Goal: Task Accomplishment & Management: Use online tool/utility

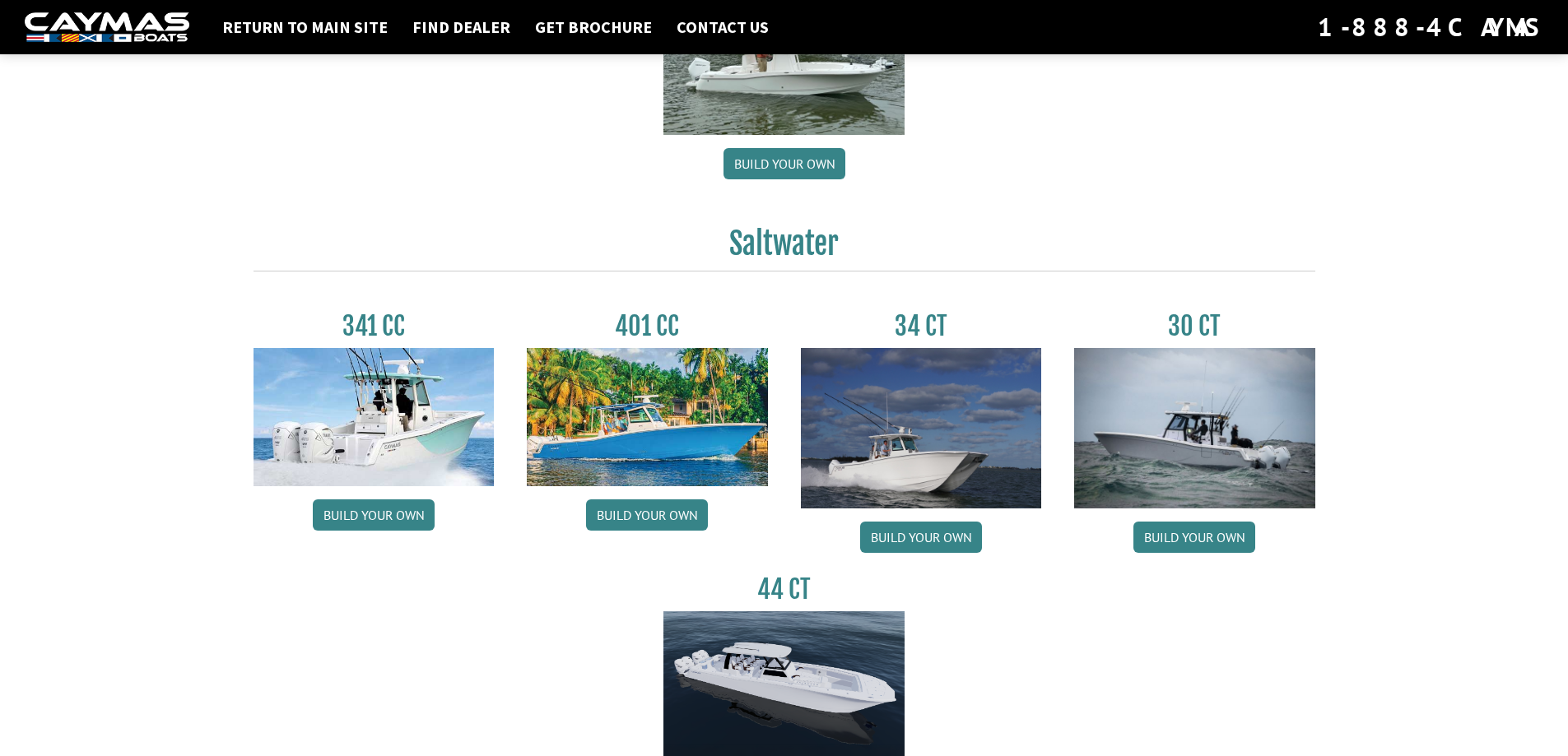
scroll to position [549, 0]
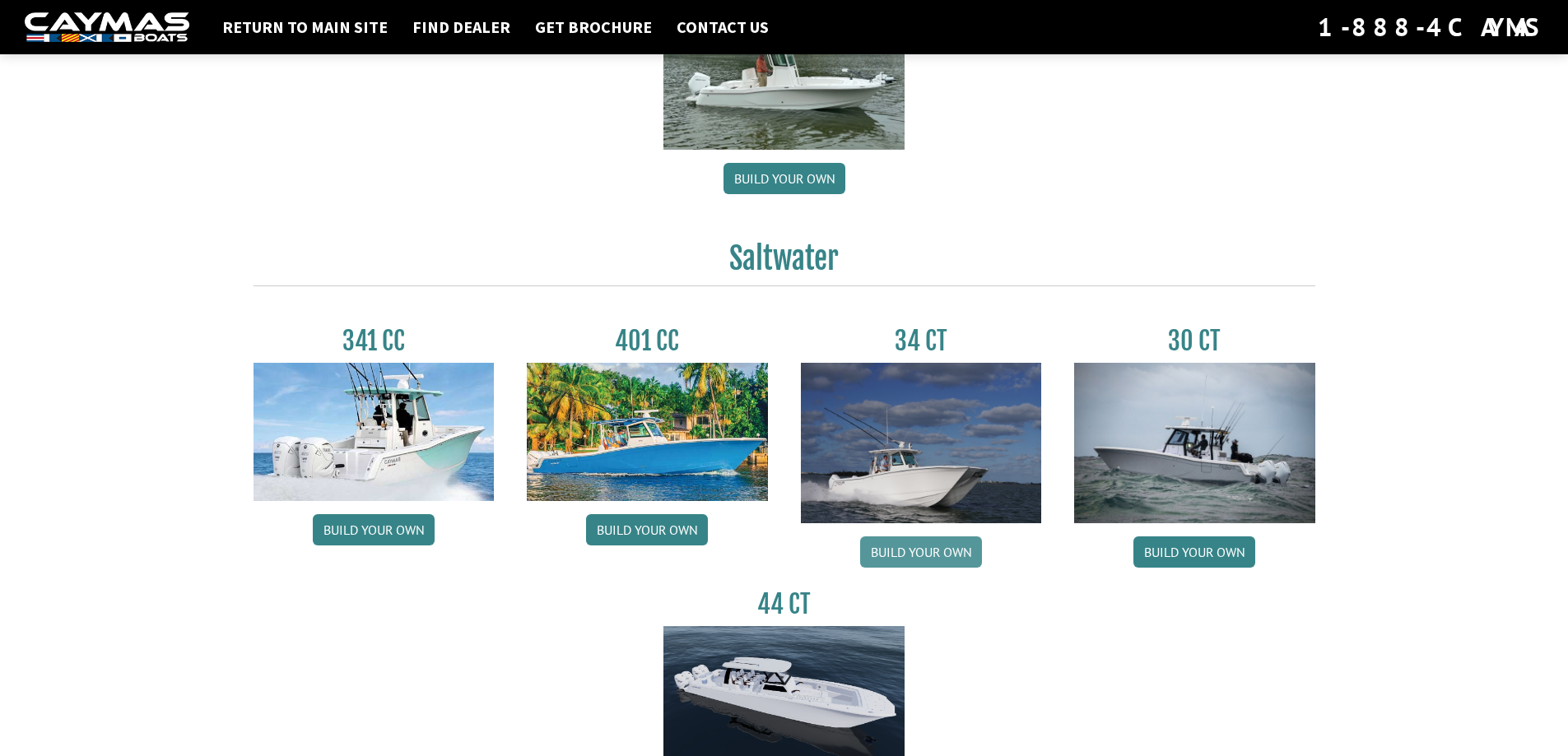
click at [940, 549] on link "Build your own" at bounding box center [921, 552] width 122 height 31
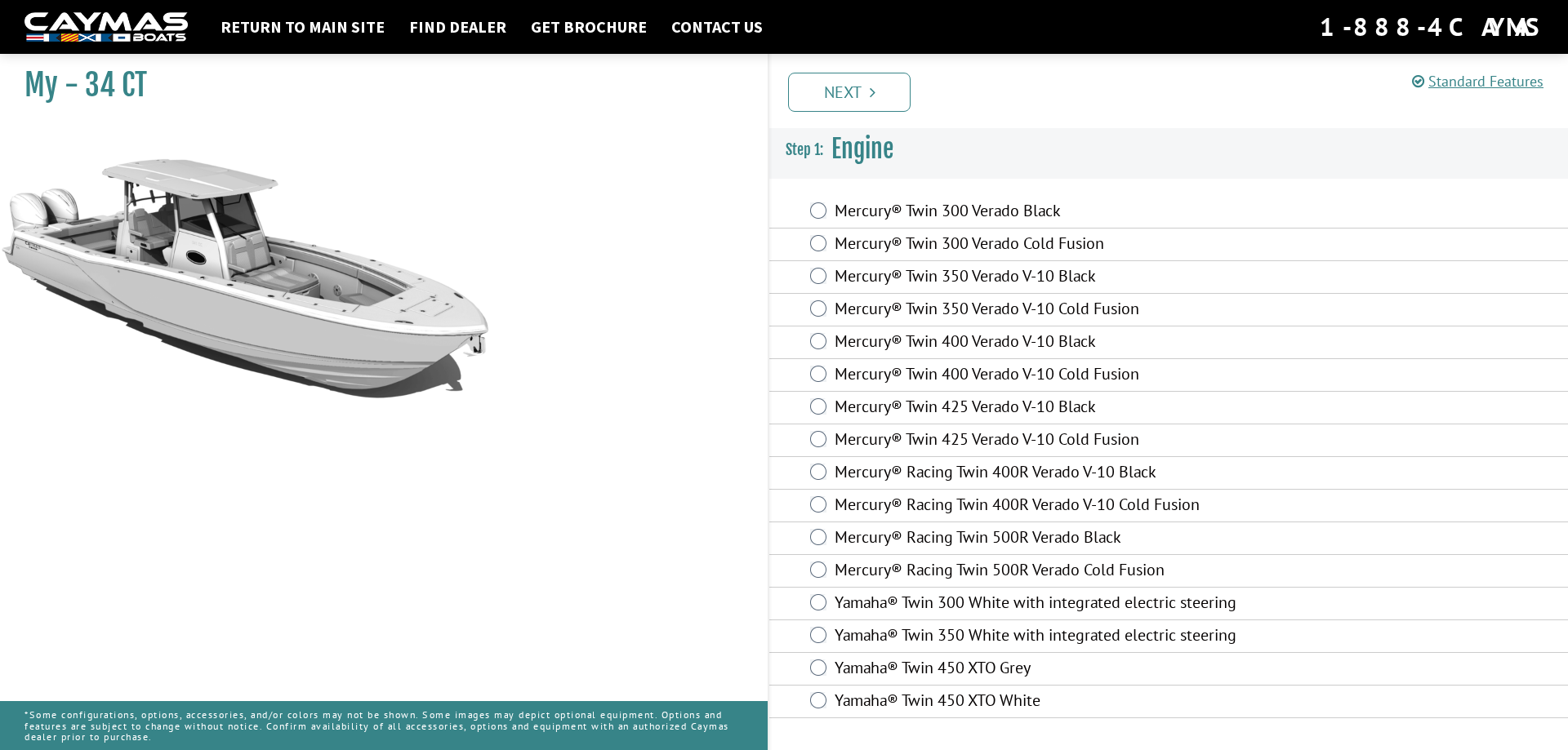
click at [920, 208] on label "Mercury® Twin 300 Verado Black" at bounding box center [1054, 212] width 440 height 24
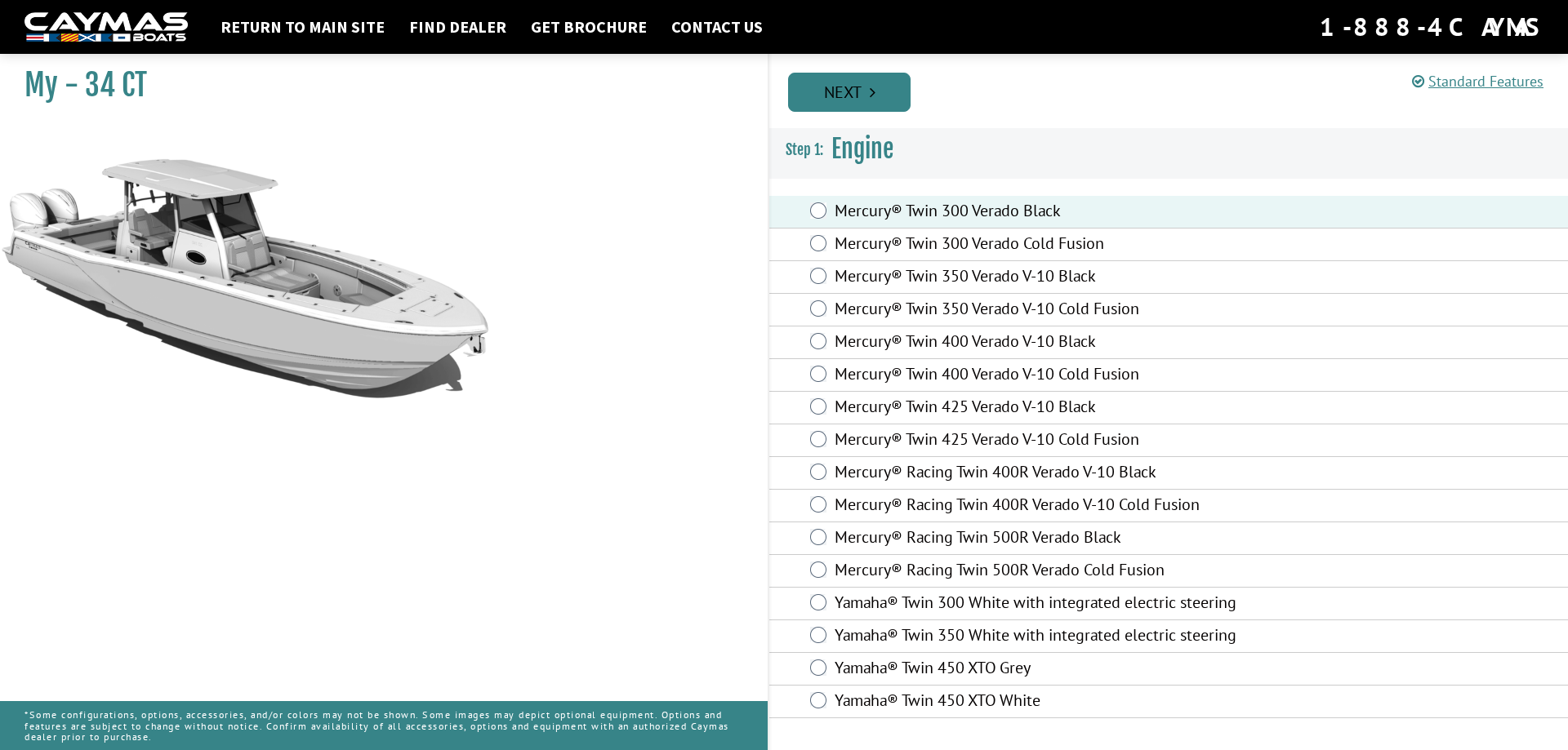
click at [896, 85] on link "Next" at bounding box center [850, 92] width 123 height 40
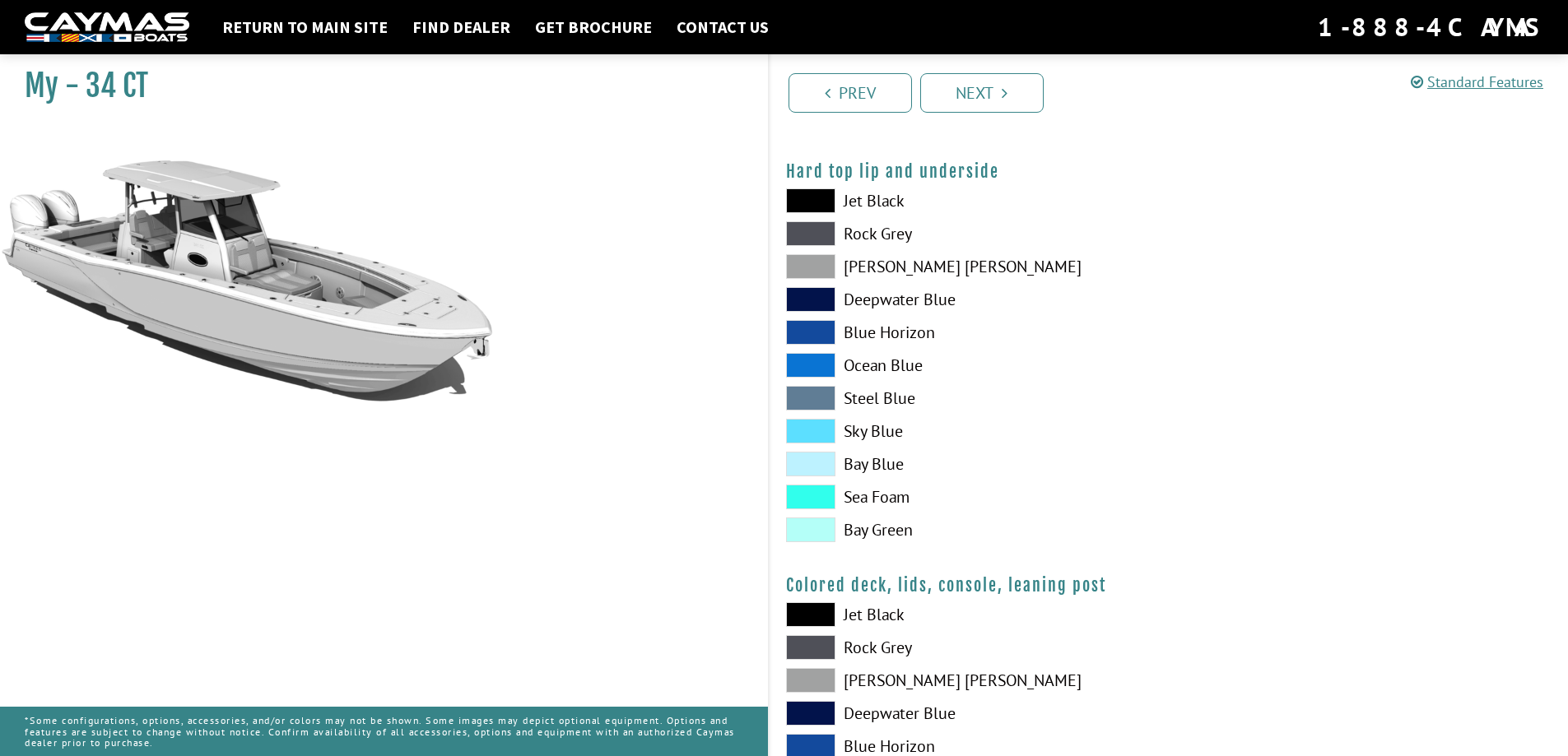
scroll to position [1825, 0]
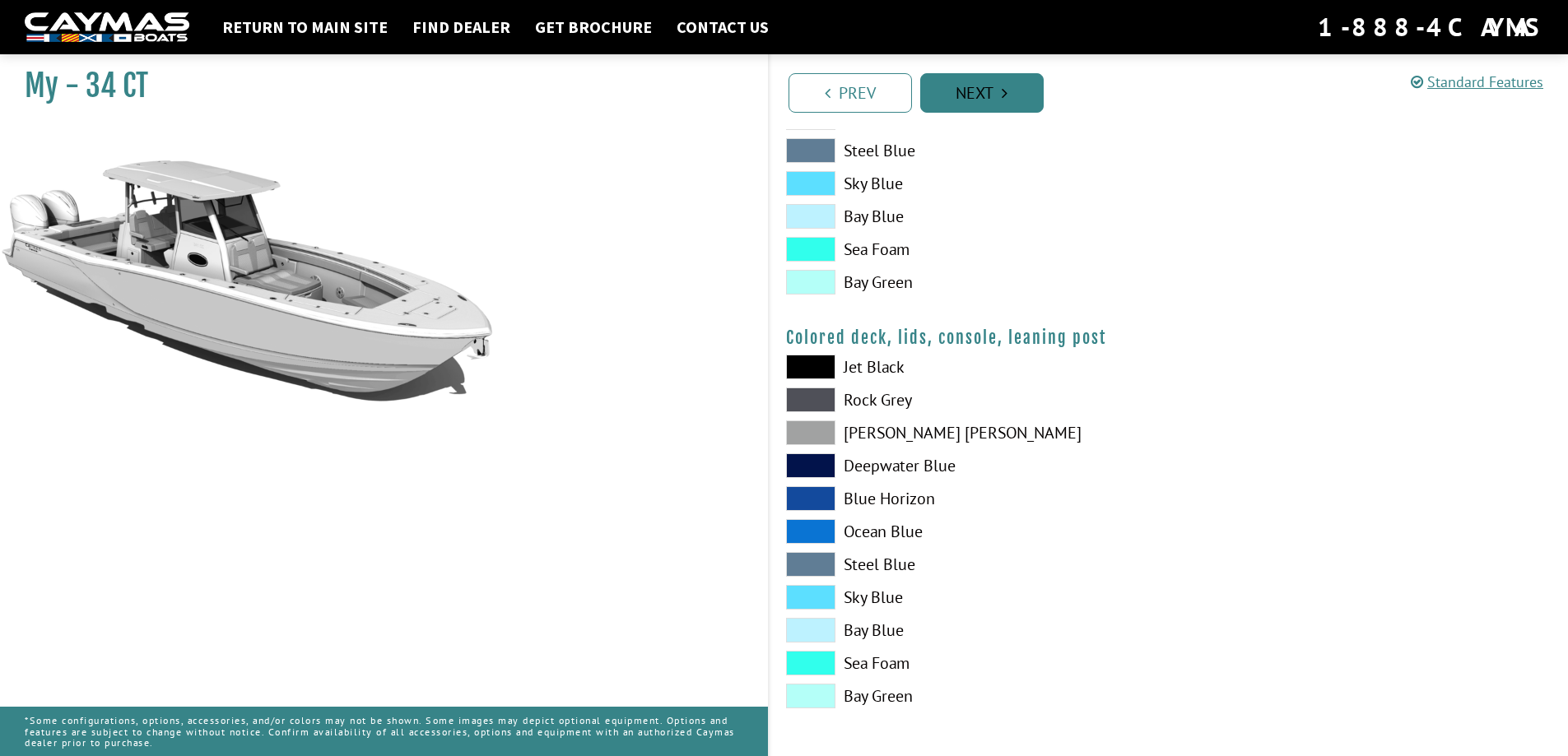
click at [978, 101] on link "Next" at bounding box center [982, 93] width 124 height 40
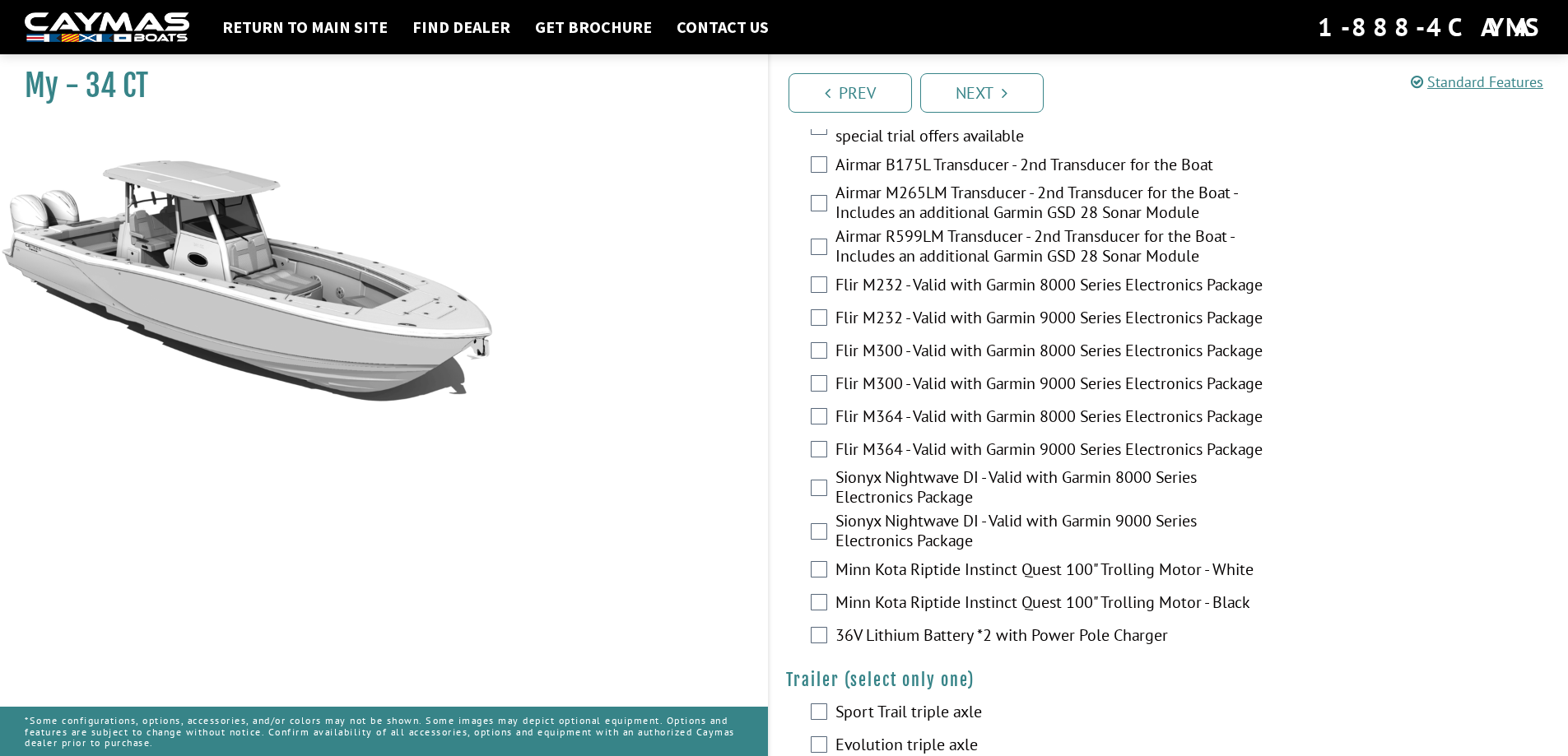
scroll to position [2899, 0]
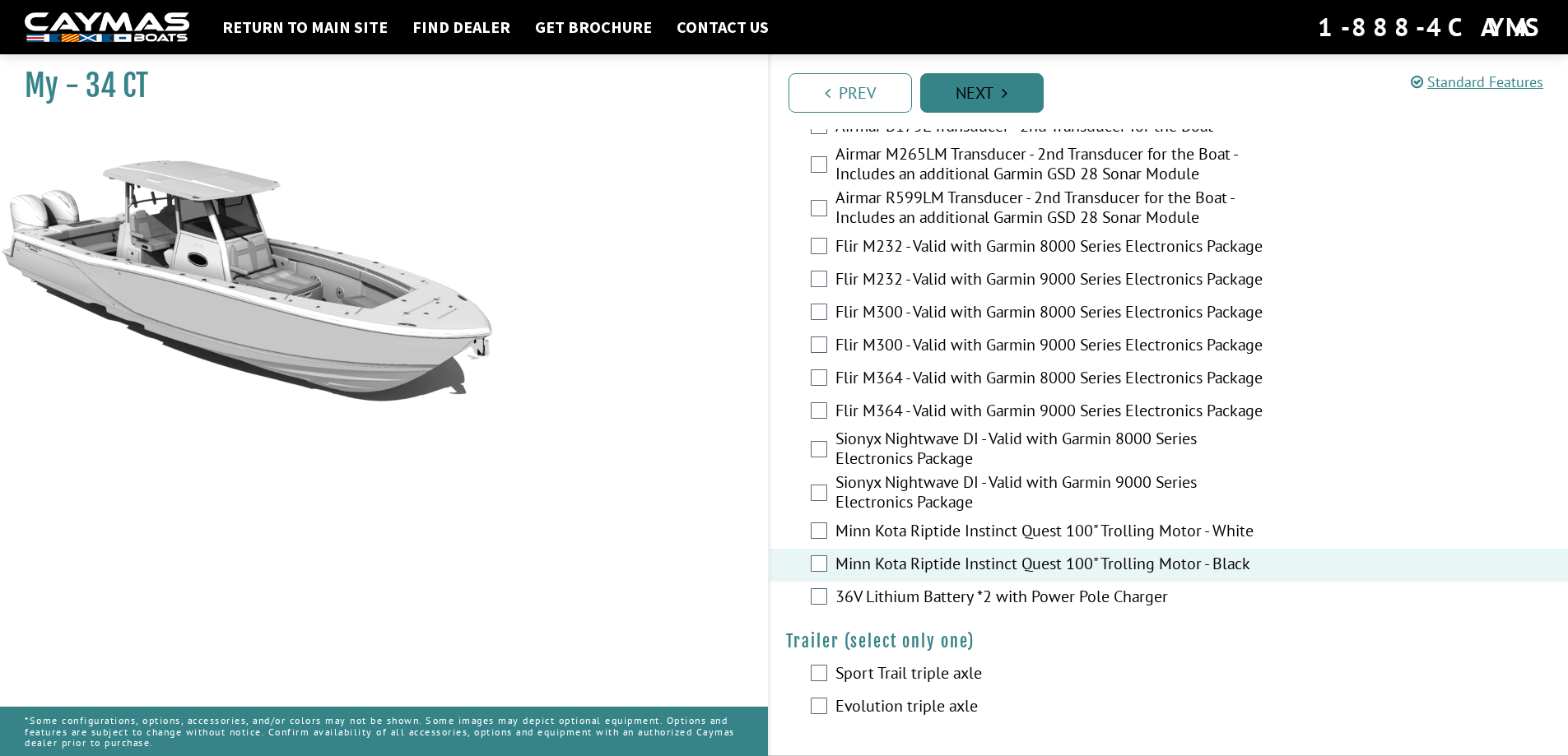
click at [998, 88] on link "Next" at bounding box center [982, 93] width 124 height 40
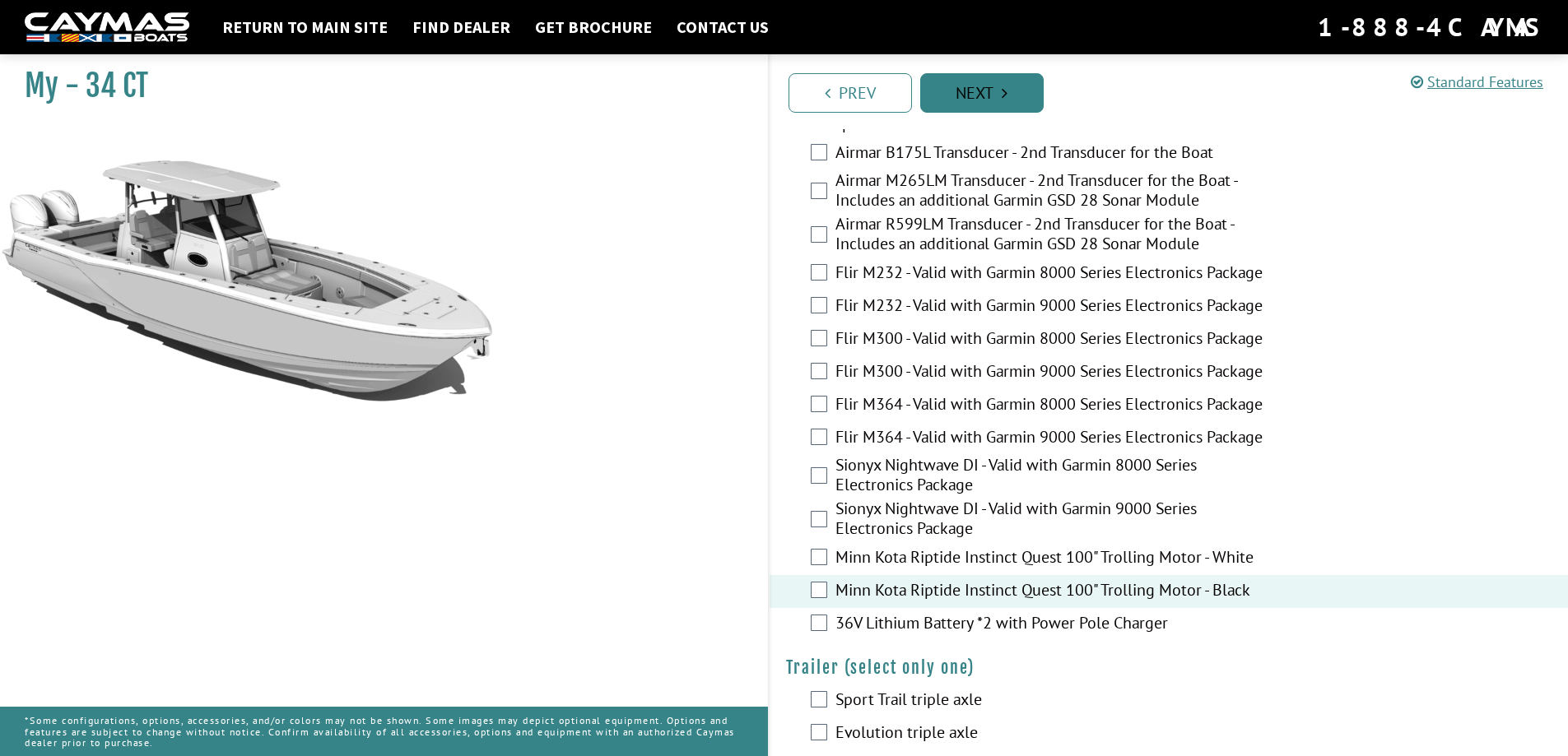
click at [998, 88] on link "Next" at bounding box center [982, 93] width 124 height 40
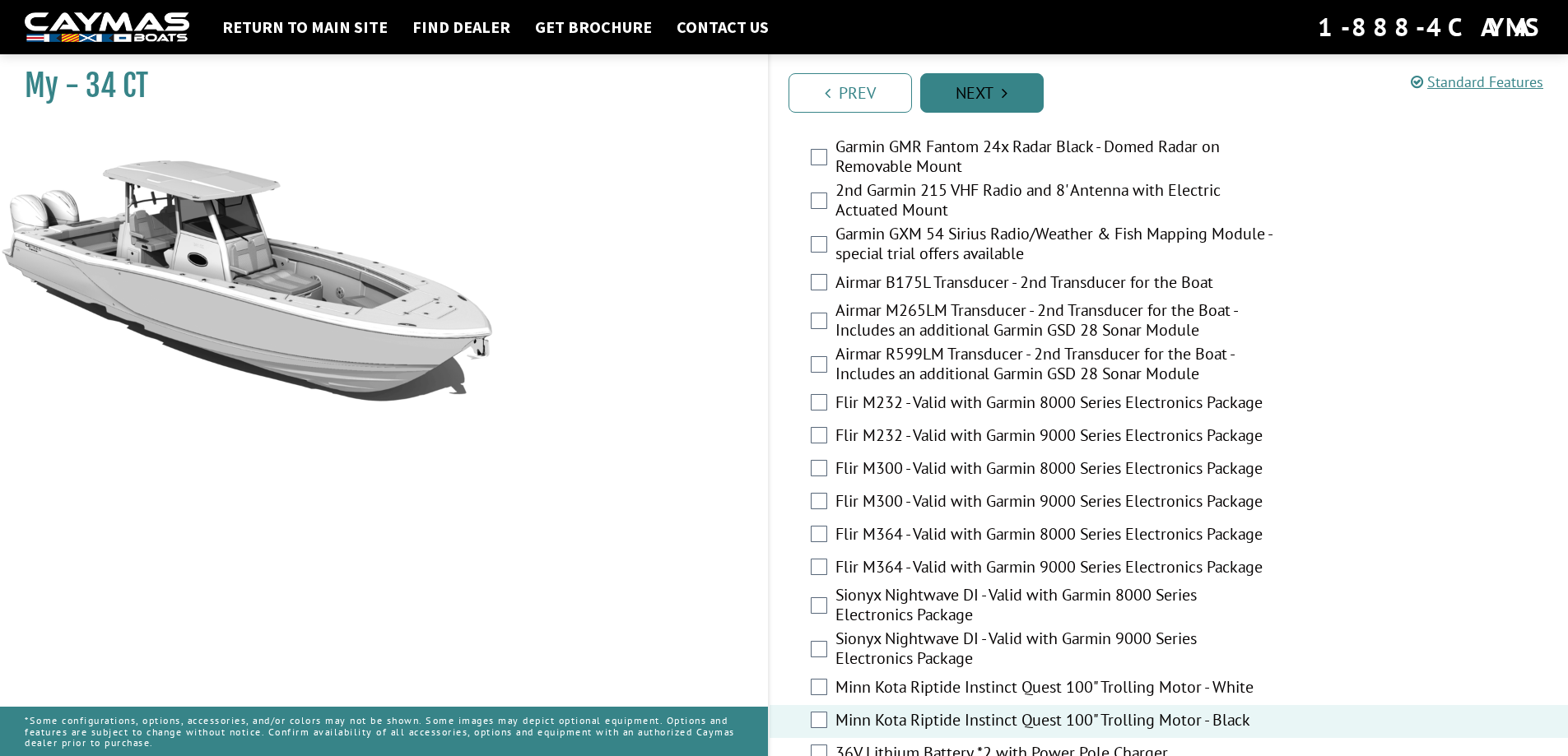
click at [998, 88] on link "Next" at bounding box center [982, 93] width 124 height 40
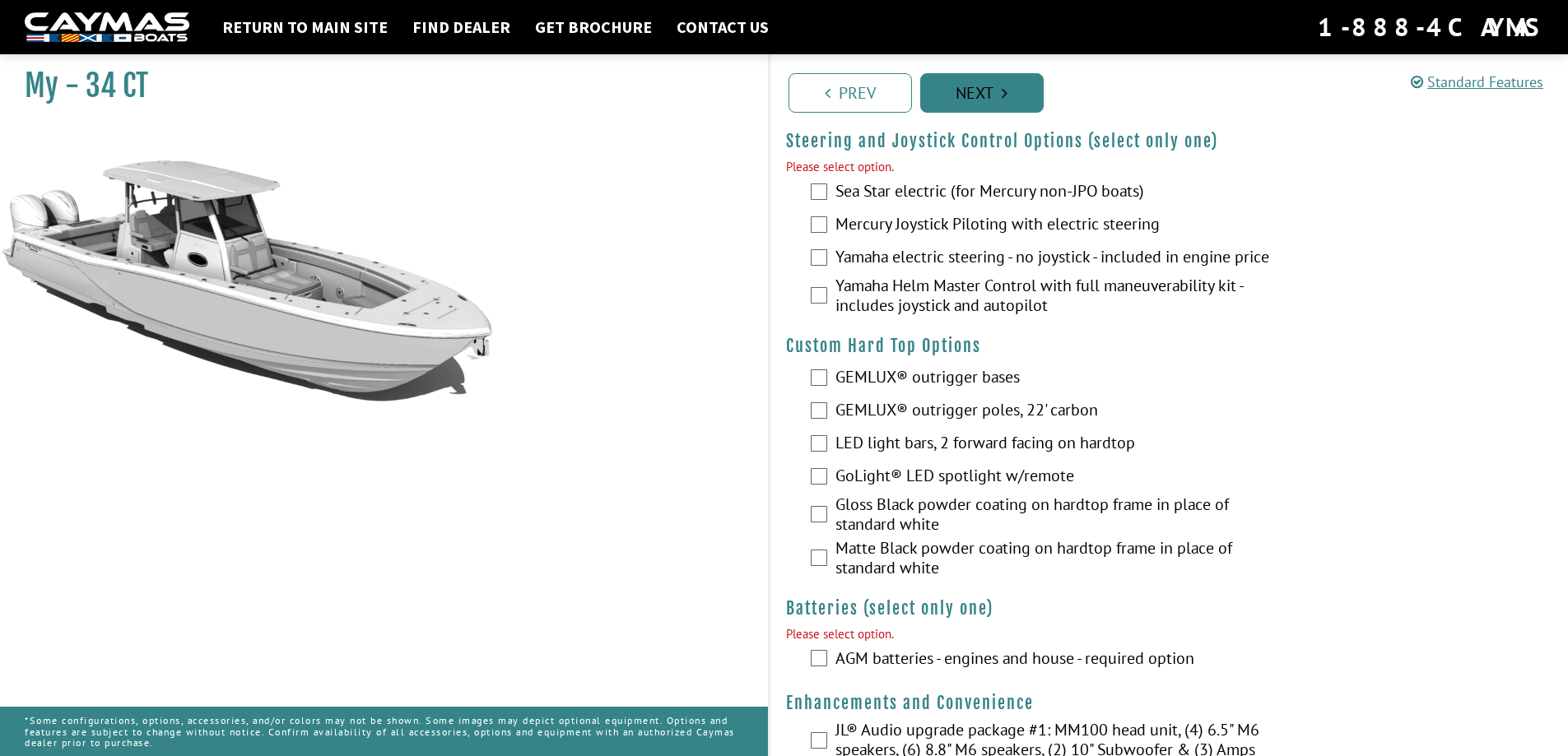
scroll to position [58, 0]
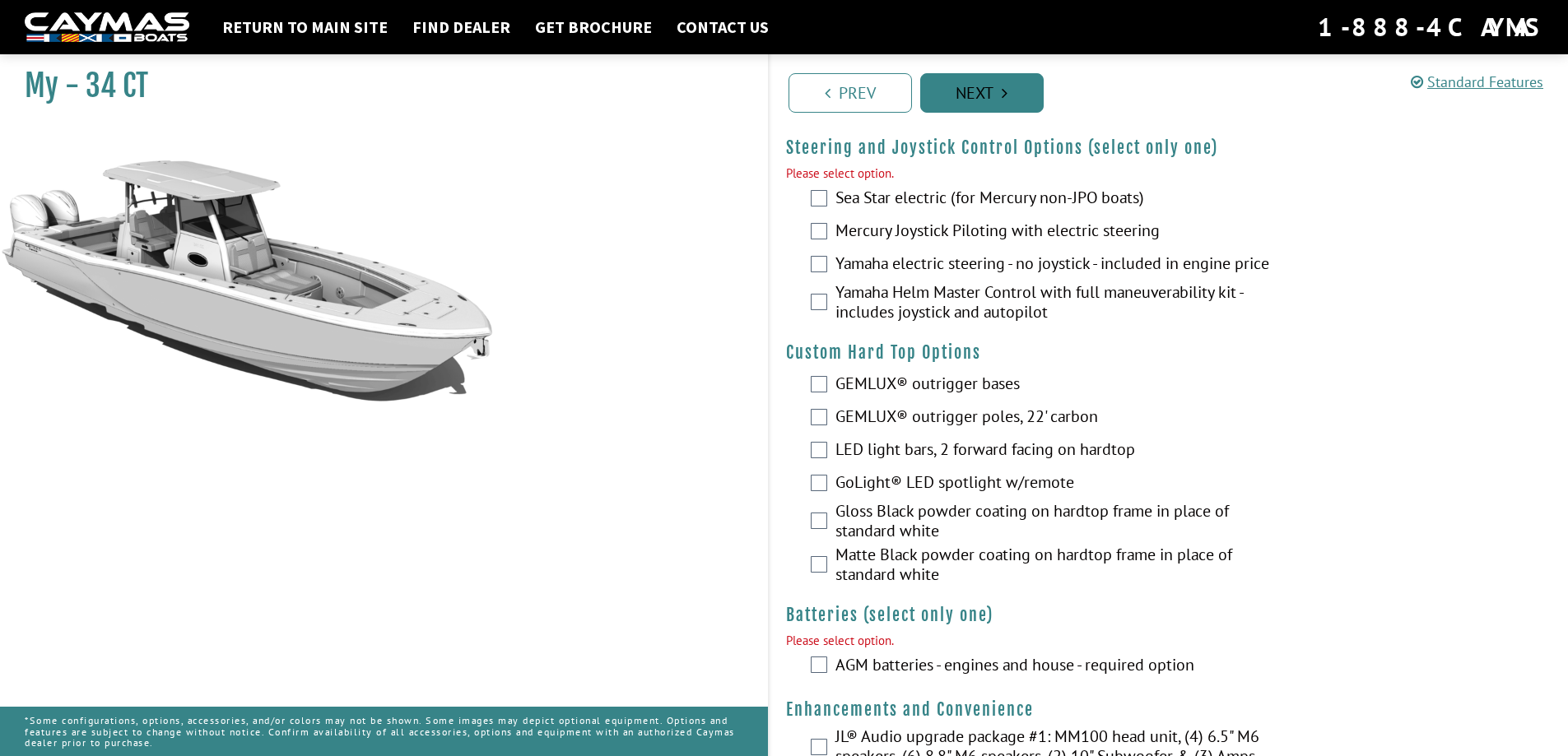
click at [1033, 83] on link "Next" at bounding box center [982, 93] width 124 height 40
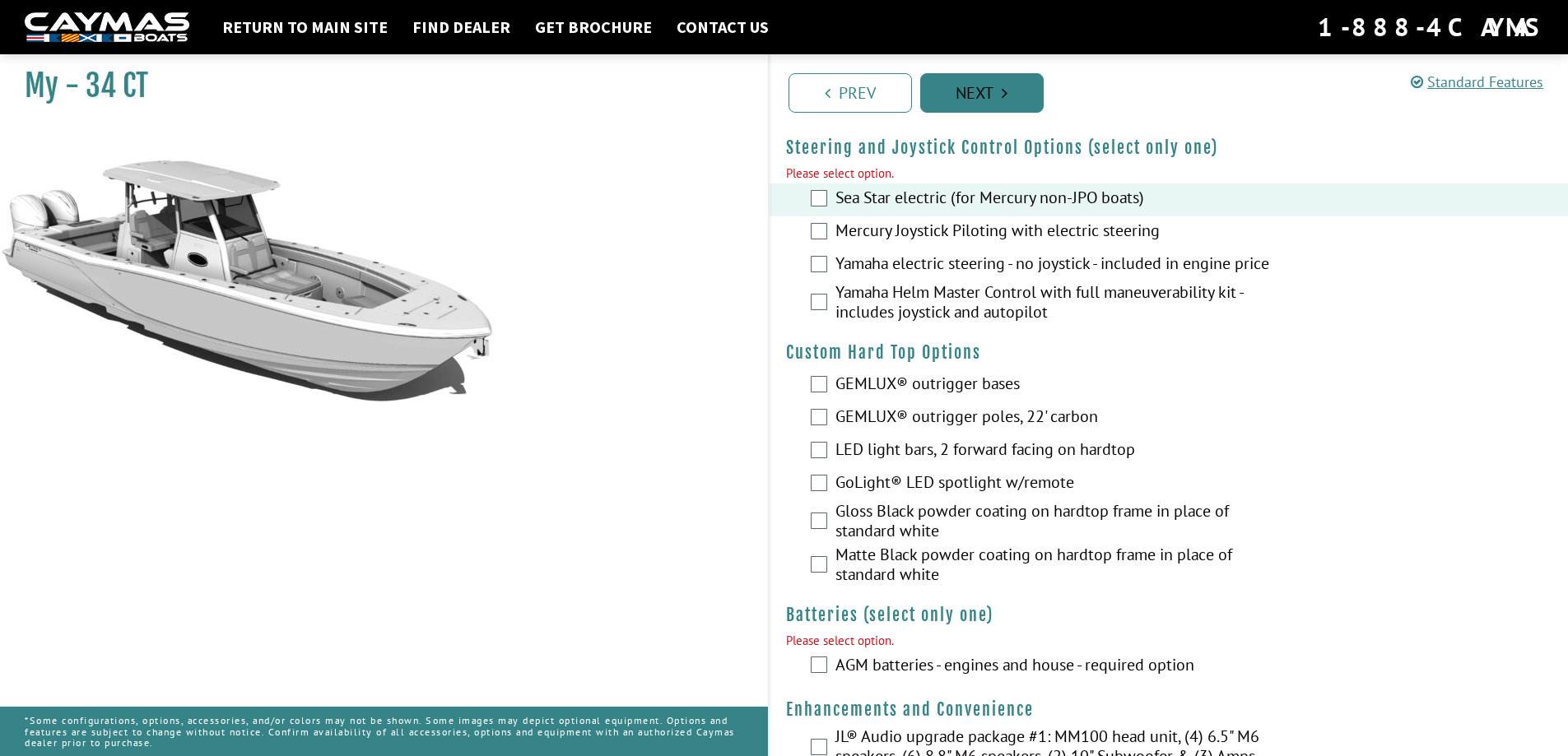
click at [1013, 104] on link "Next" at bounding box center [982, 93] width 124 height 40
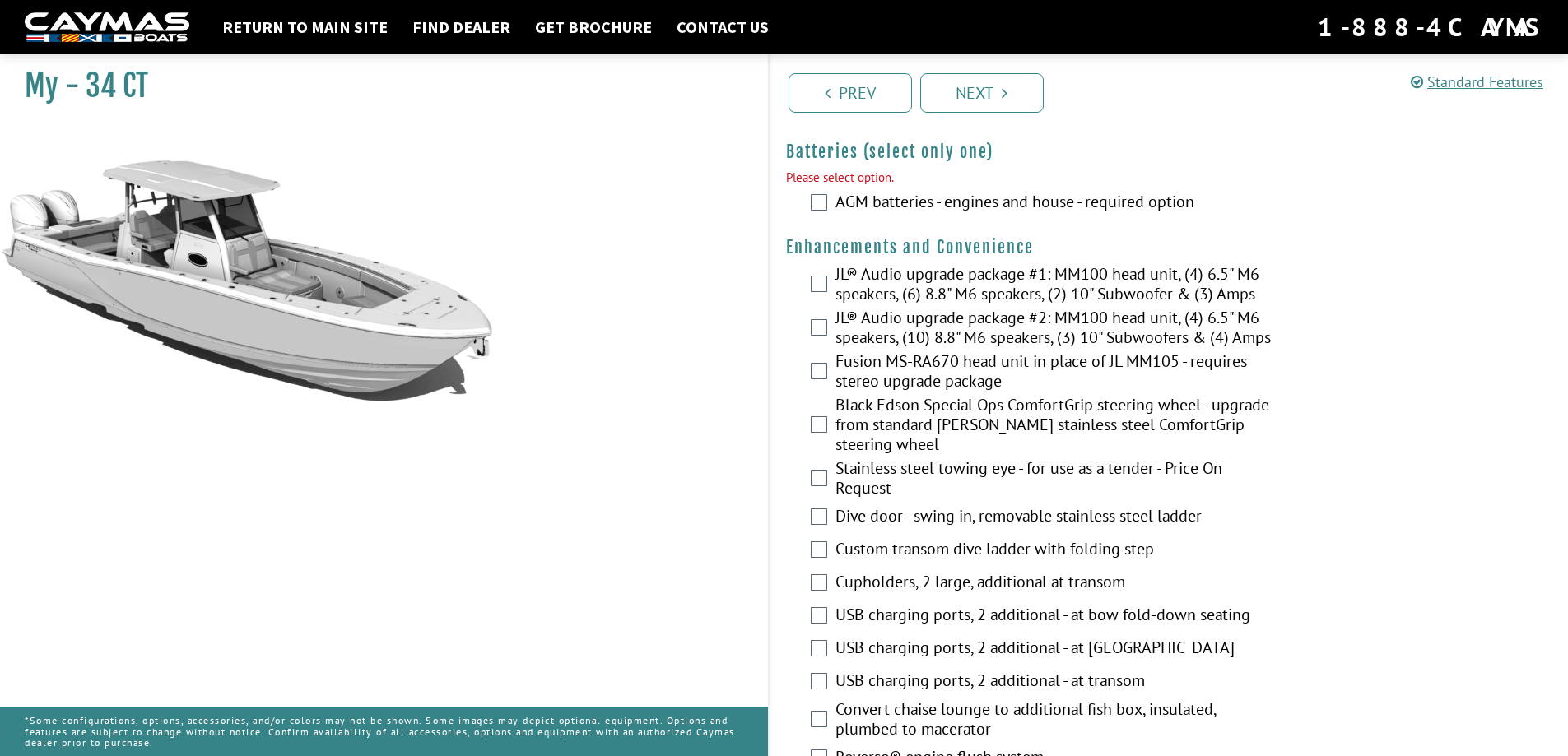
scroll to position [517, 0]
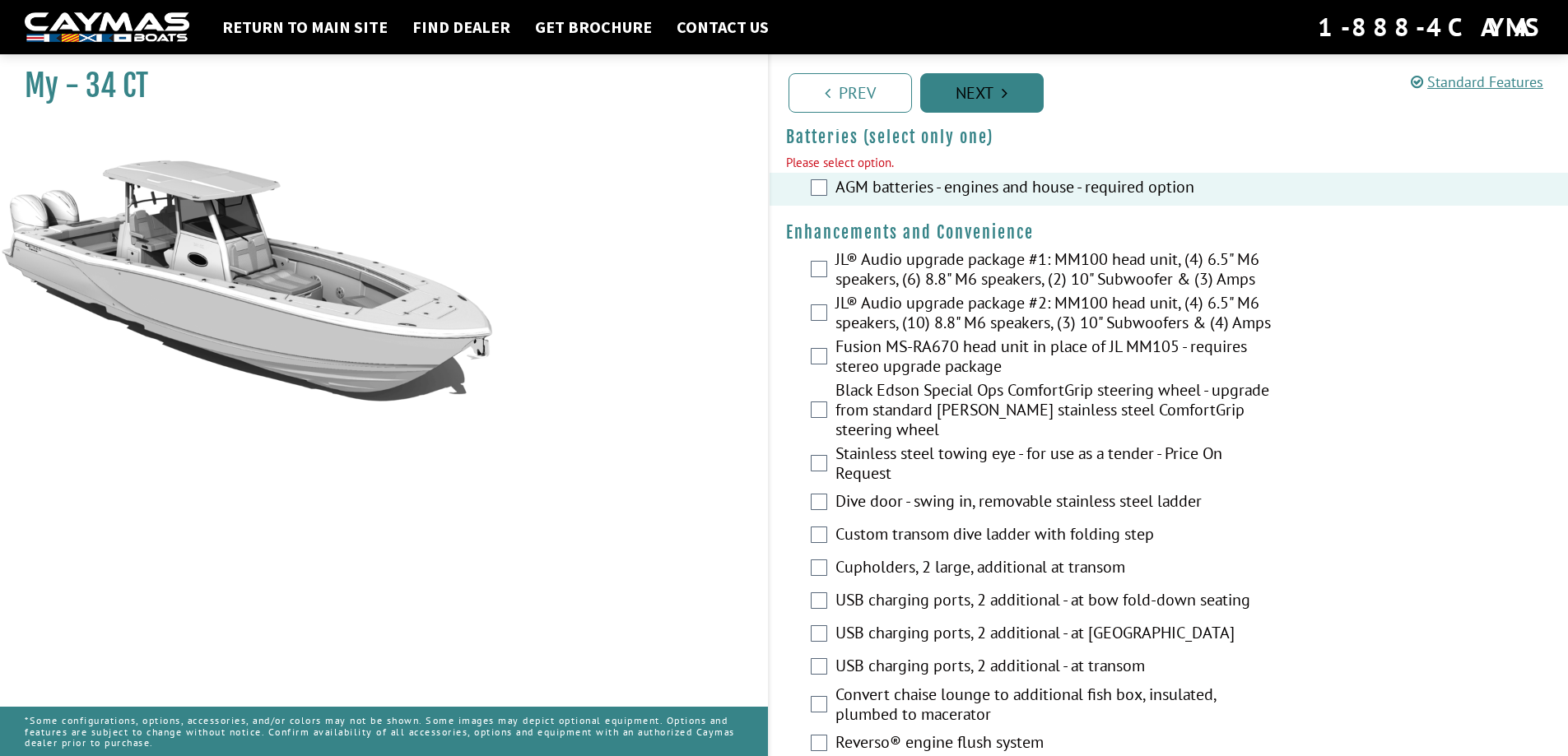
click at [986, 108] on link "Next" at bounding box center [982, 93] width 124 height 40
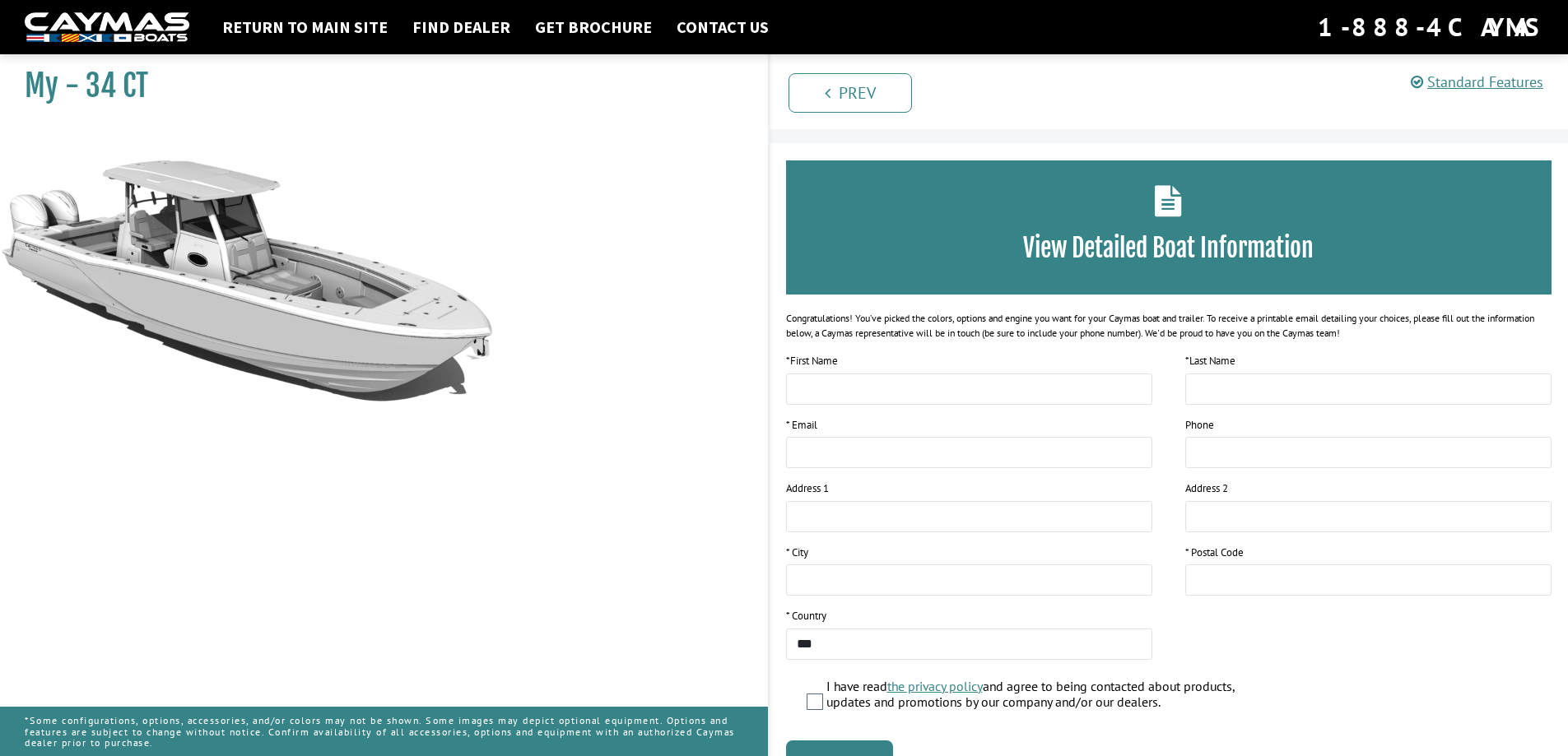
scroll to position [0, 0]
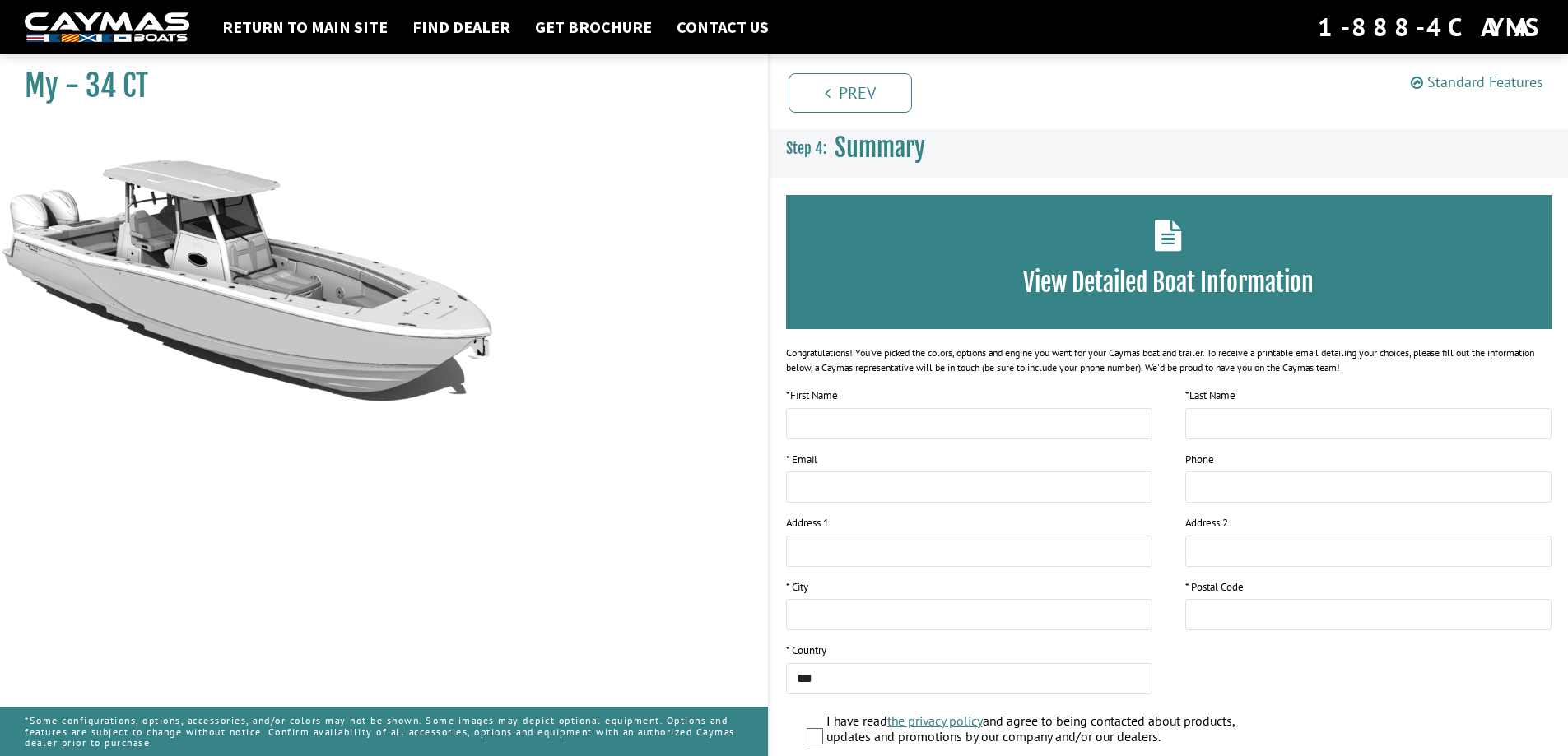
click at [1467, 87] on link "Standard Features" at bounding box center [1476, 82] width 132 height 19
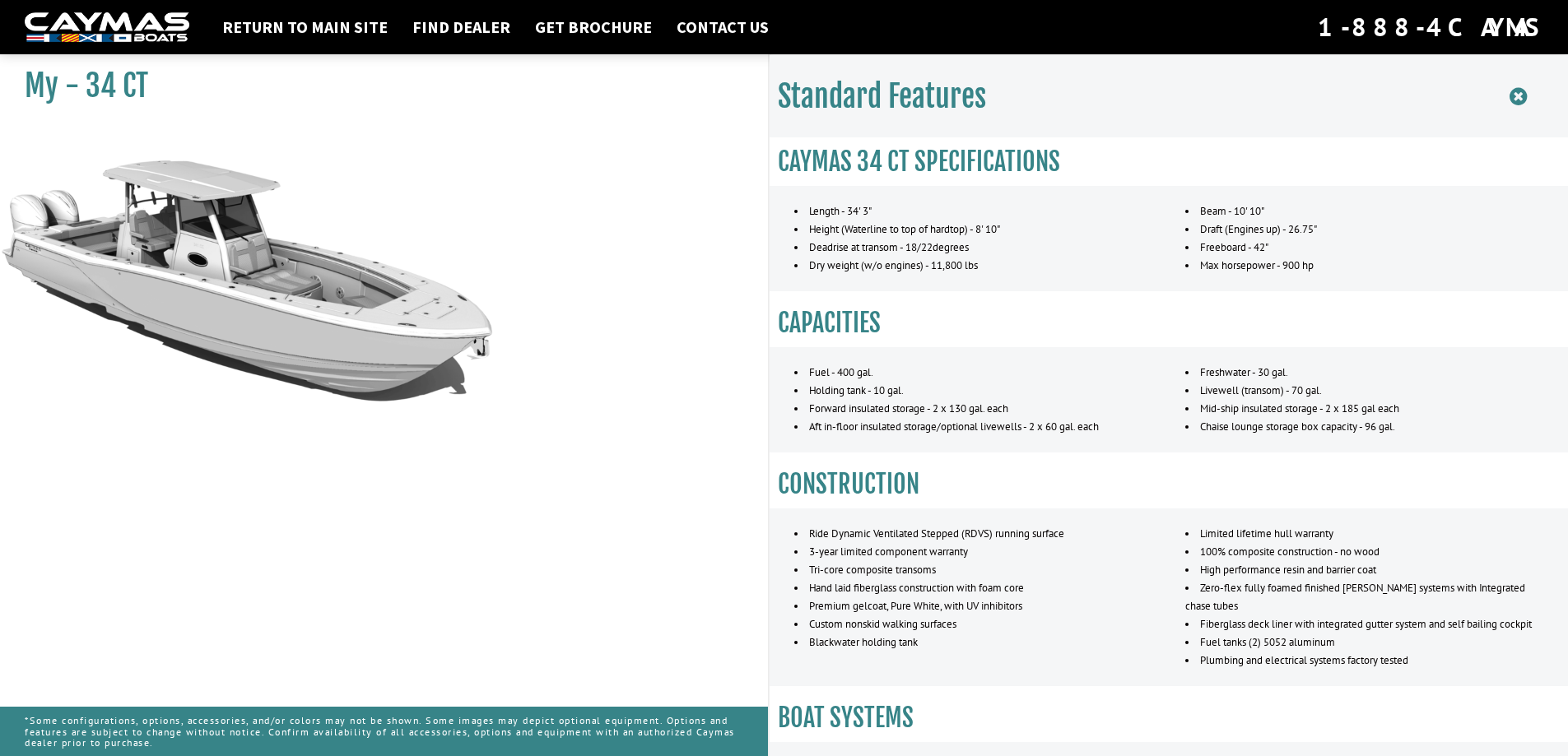
click at [1518, 98] on icon at bounding box center [1518, 97] width 17 height 21
